Goal: Task Accomplishment & Management: Use online tool/utility

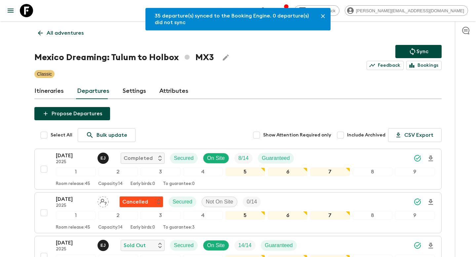
click at [73, 34] on p "All adventures" at bounding box center [65, 33] width 37 height 8
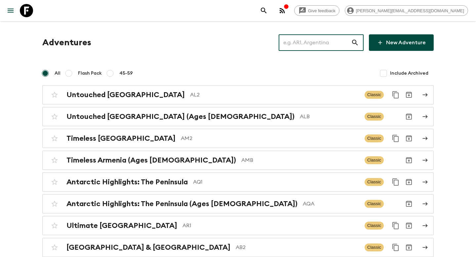
click at [324, 43] on input "text" at bounding box center [315, 42] width 72 height 19
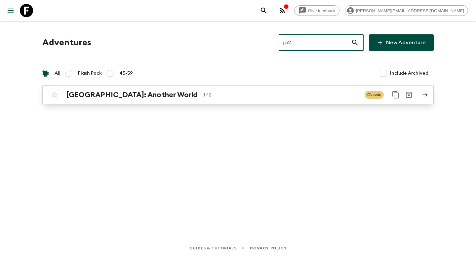
type input "jp2"
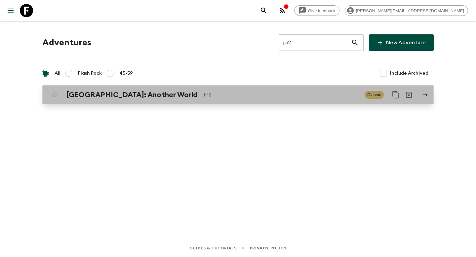
click at [225, 98] on p "JP2" at bounding box center [281, 95] width 157 height 8
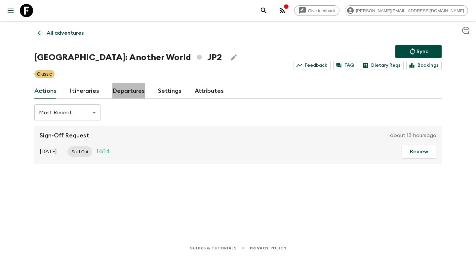
click at [119, 93] on link "Departures" at bounding box center [128, 91] width 32 height 16
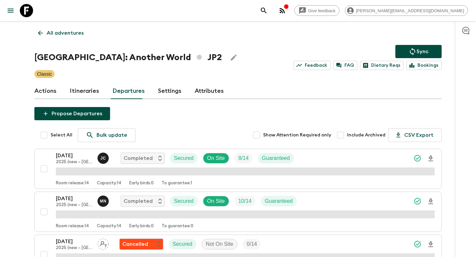
scroll to position [758, 0]
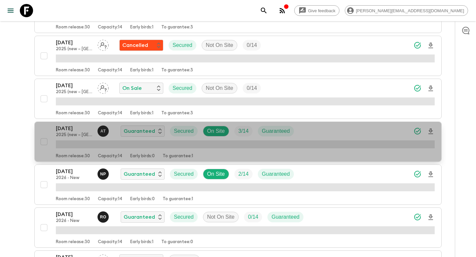
click at [311, 134] on div "[DATE] 2025 (new – Nara) A T Guaranteed Secured On Site 3 / 14 Guaranteed" at bounding box center [245, 131] width 379 height 13
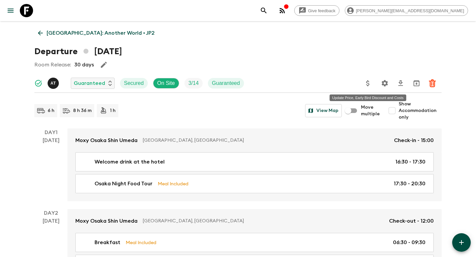
click at [368, 86] on icon "Update Price, Early Bird Discount and Costs" at bounding box center [368, 83] width 8 height 8
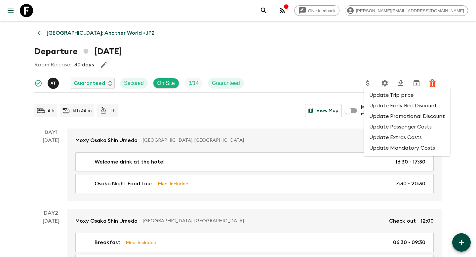
click at [380, 118] on li "Update Promotional Discount" at bounding box center [407, 116] width 86 height 11
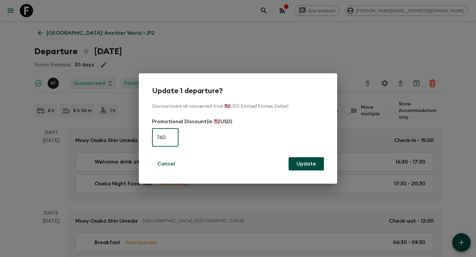
click at [173, 139] on input "760" at bounding box center [165, 137] width 26 height 19
type input "0"
click at [321, 164] on button "Update" at bounding box center [306, 163] width 35 height 13
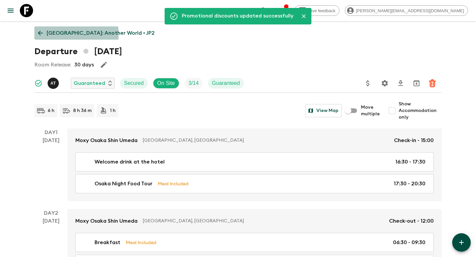
click at [62, 34] on p "[GEOGRAPHIC_DATA]: Another World • JP2" at bounding box center [101, 33] width 108 height 8
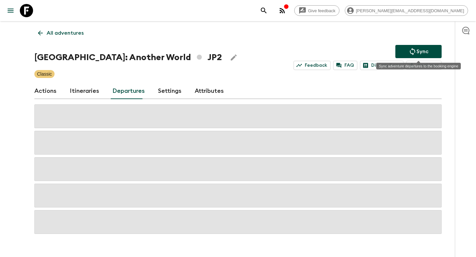
click at [414, 50] on icon "Sync adventure departures to the booking engine" at bounding box center [412, 51] width 5 height 7
